Goal: Navigation & Orientation: Find specific page/section

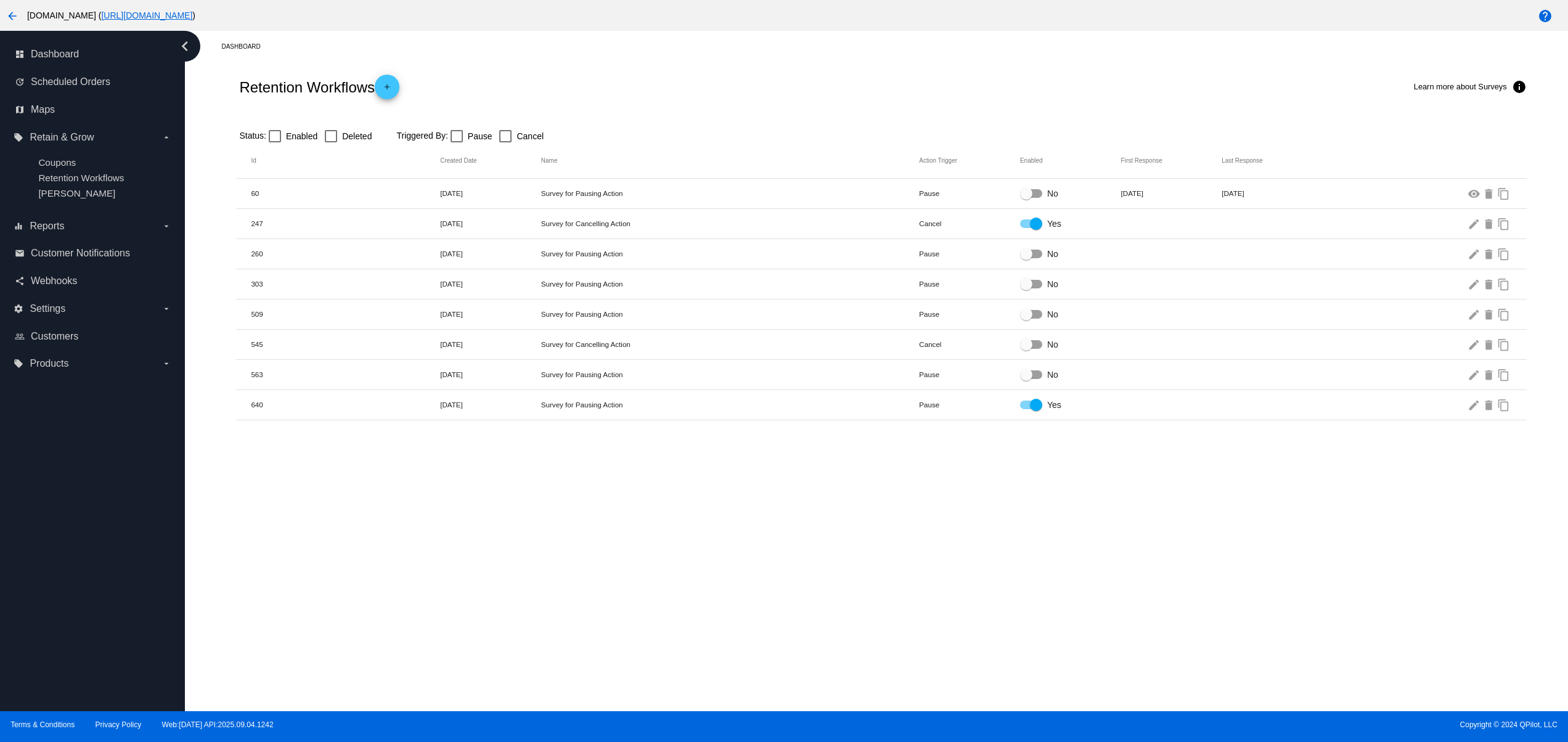
click at [957, 498] on div "Dashboard Retention Workflows add Learn more about Surveys info Status: Enabled…" at bounding box center [876, 371] width 1383 height 680
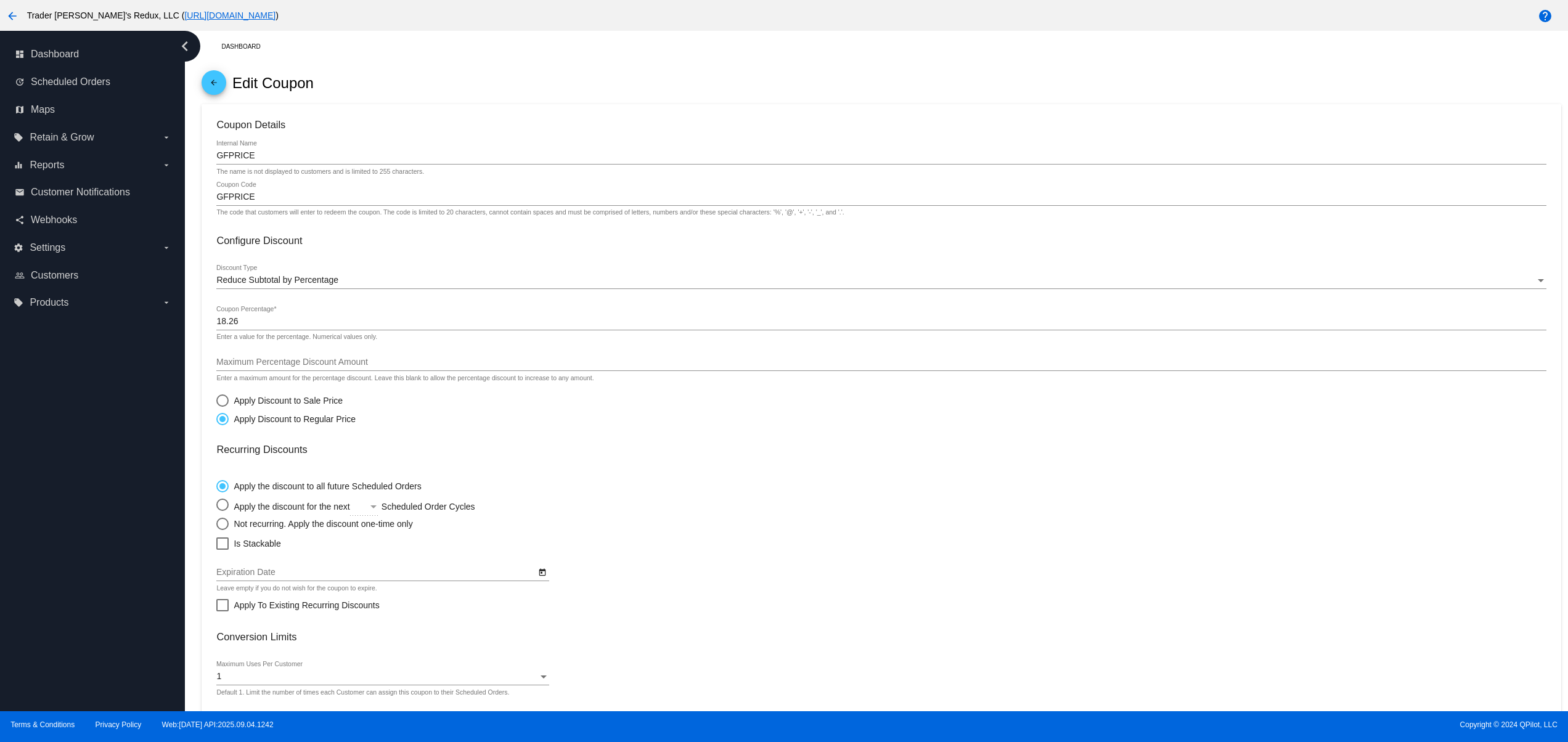
click at [8, 8] on mat-icon "arrow_back" at bounding box center [13, 16] width 15 height 15
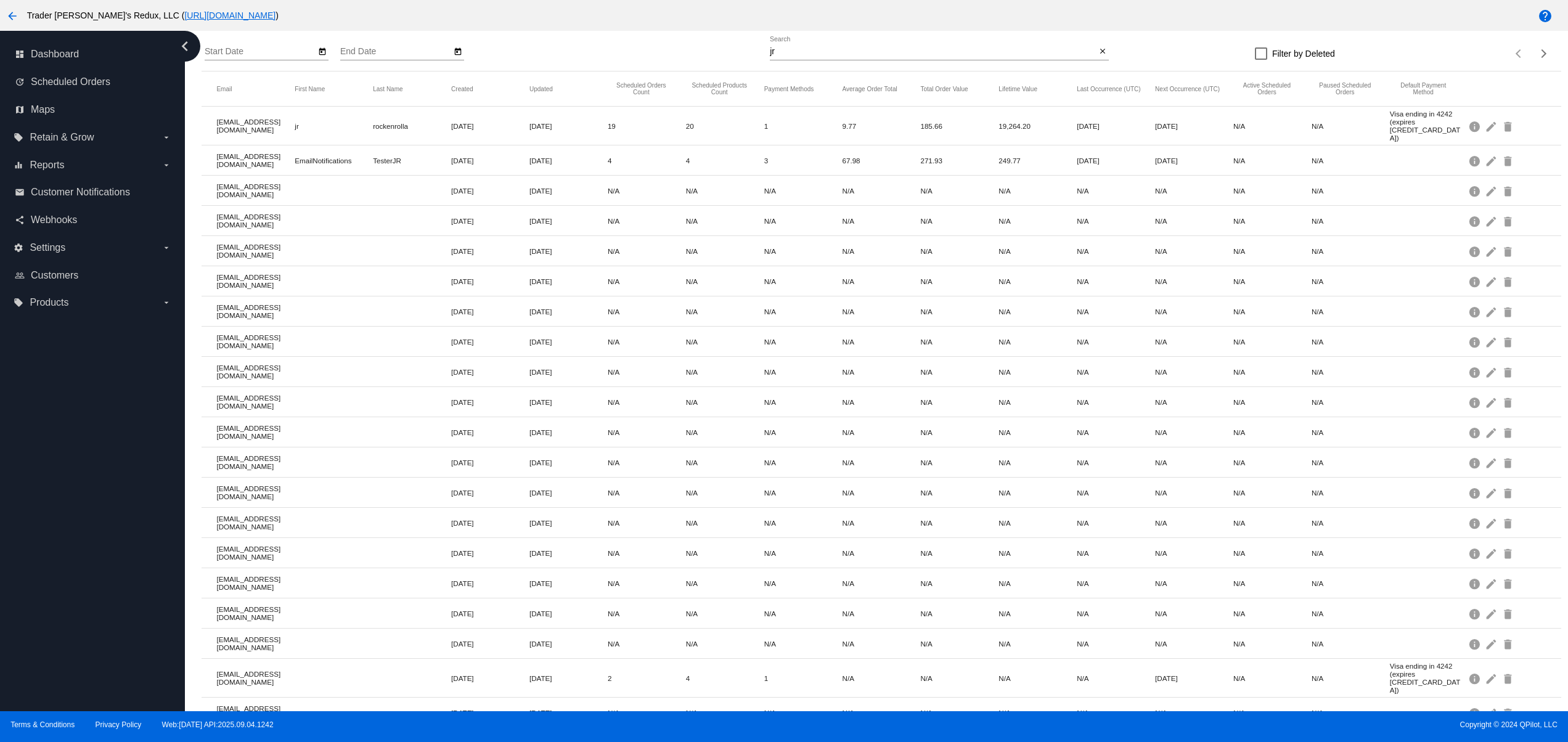
scroll to position [135, 0]
